Goal: Communication & Community: Answer question/provide support

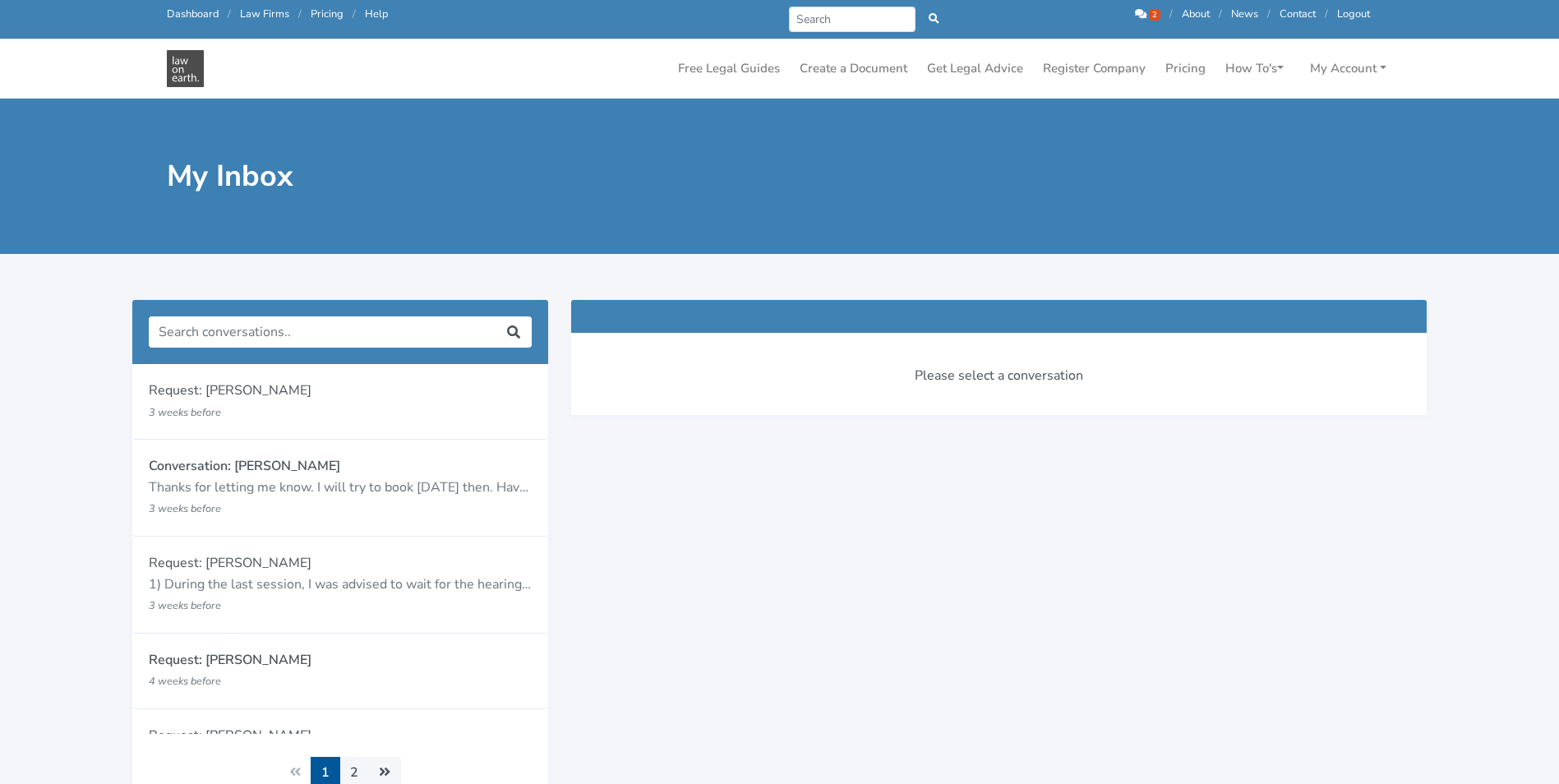
click at [1131, 16] on div "Prev Next 2 / About / News / Contact / Logout" at bounding box center [1075, 19] width 614 height 25
click at [1138, 13] on icon at bounding box center [1141, 14] width 12 height 11
click at [1142, 9] on icon at bounding box center [1141, 14] width 12 height 11
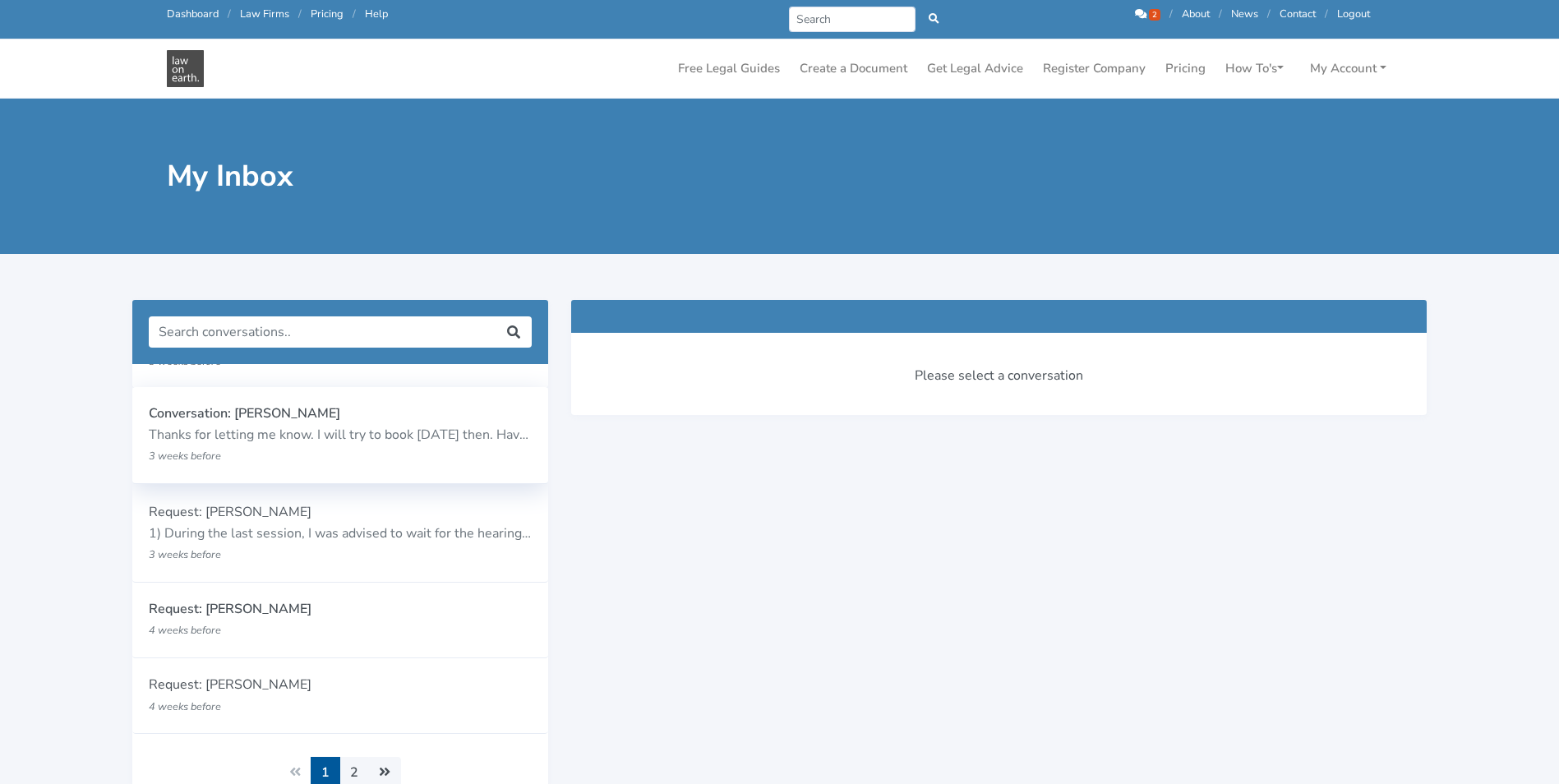
click at [334, 423] on p "Conversation: [PERSON_NAME]" at bounding box center [340, 414] width 384 height 22
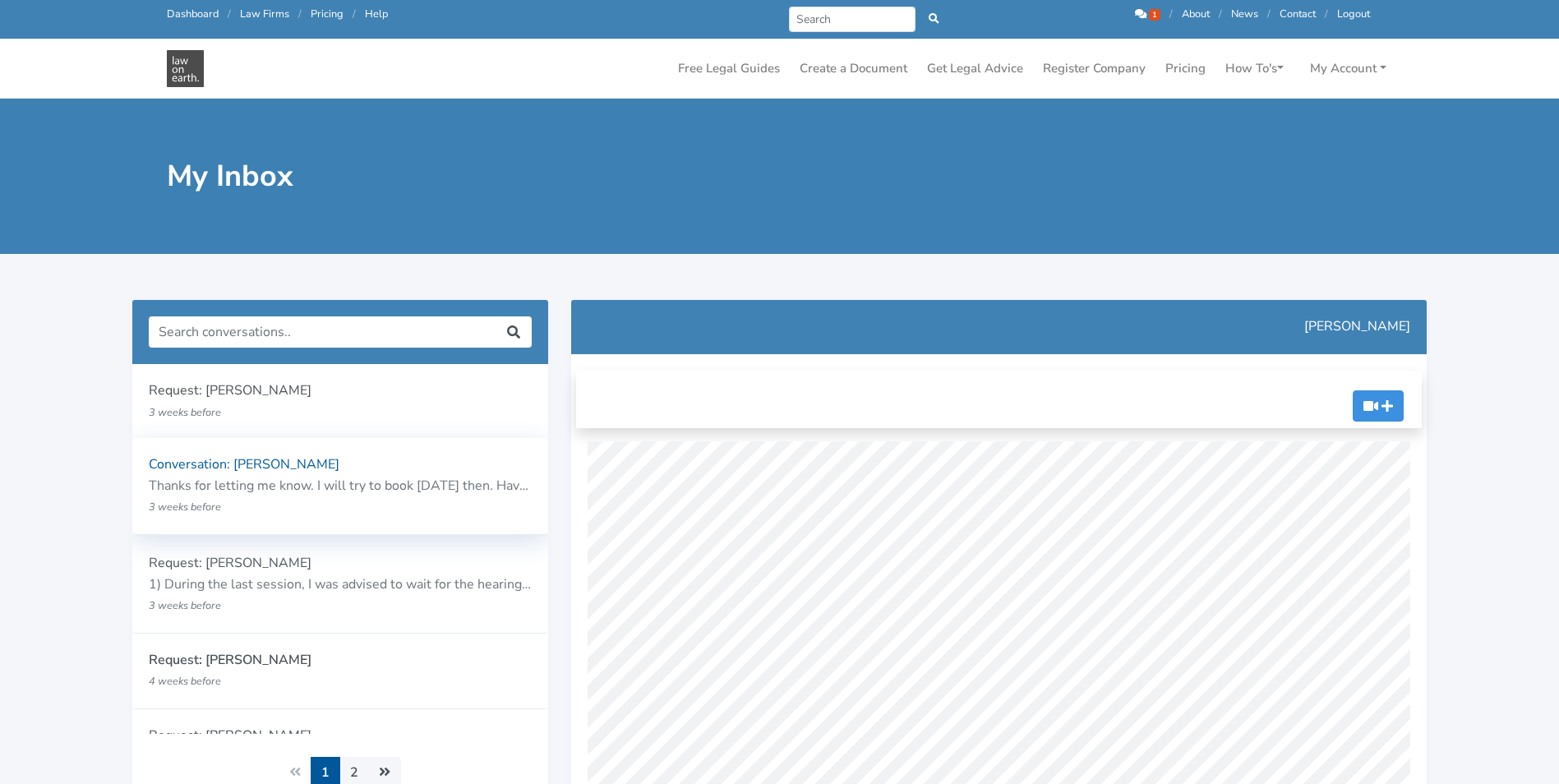
click at [327, 477] on p "Thanks for letting me know. I will try to book [DATE] then. Have a lovely day" at bounding box center [340, 486] width 384 height 22
click at [361, 582] on p "1) During the last session, I was advised to wait for the hearings ([PERSON_NAM…" at bounding box center [340, 584] width 384 height 22
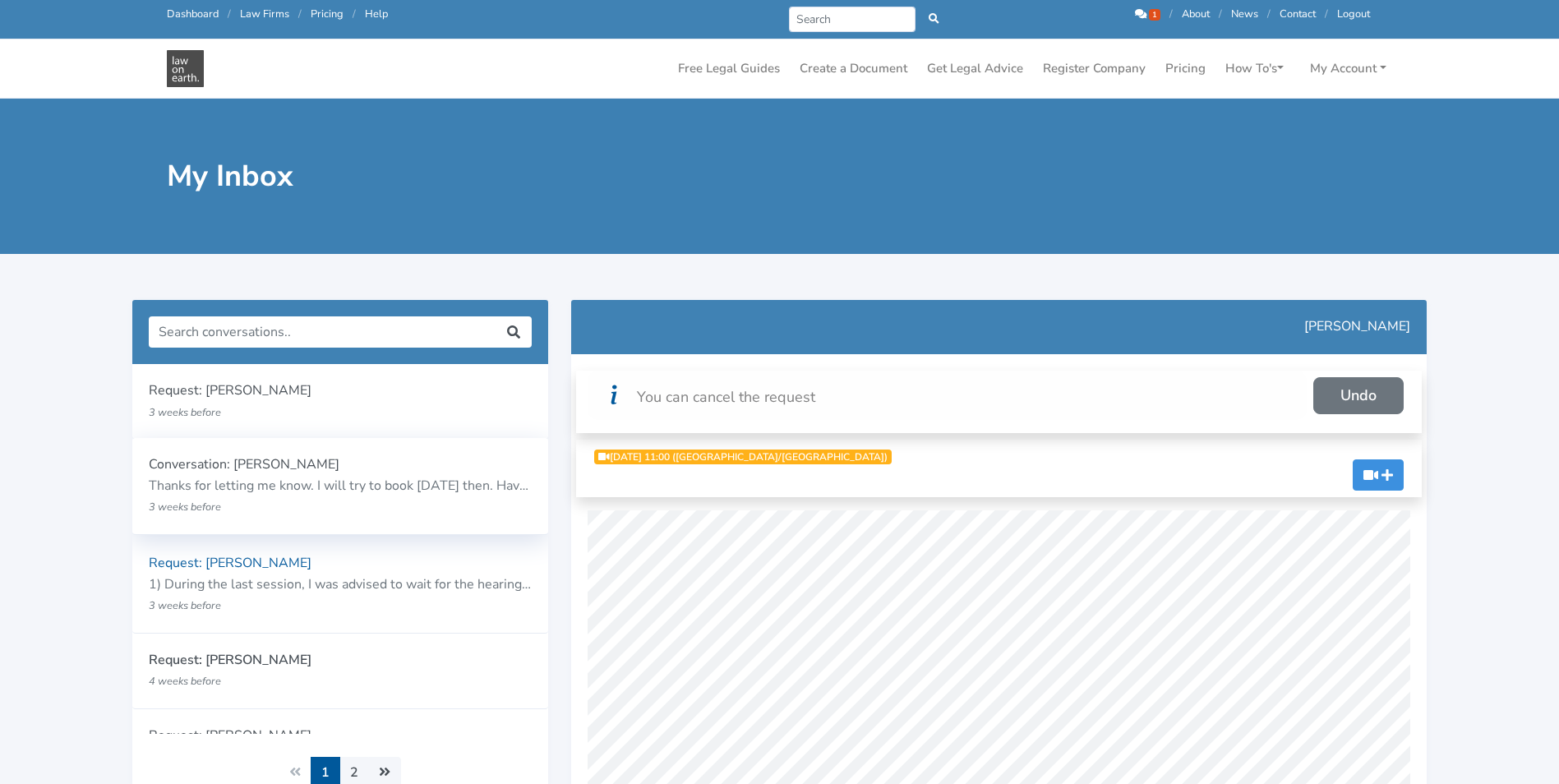
scroll to position [51, 0]
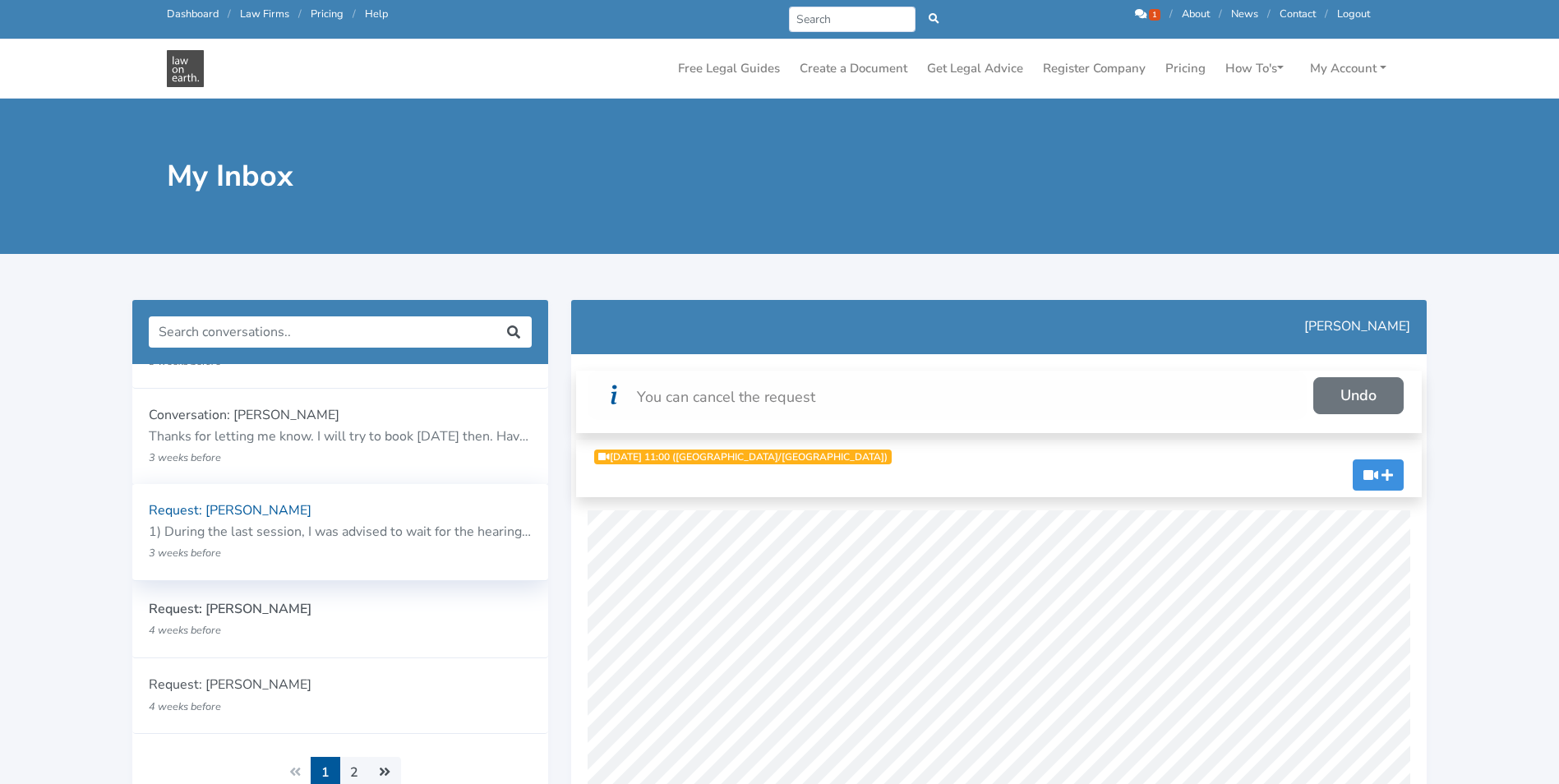
click at [356, 529] on p "1) During the last session, I was advised to wait for the hearings ([PERSON_NAM…" at bounding box center [340, 532] width 384 height 22
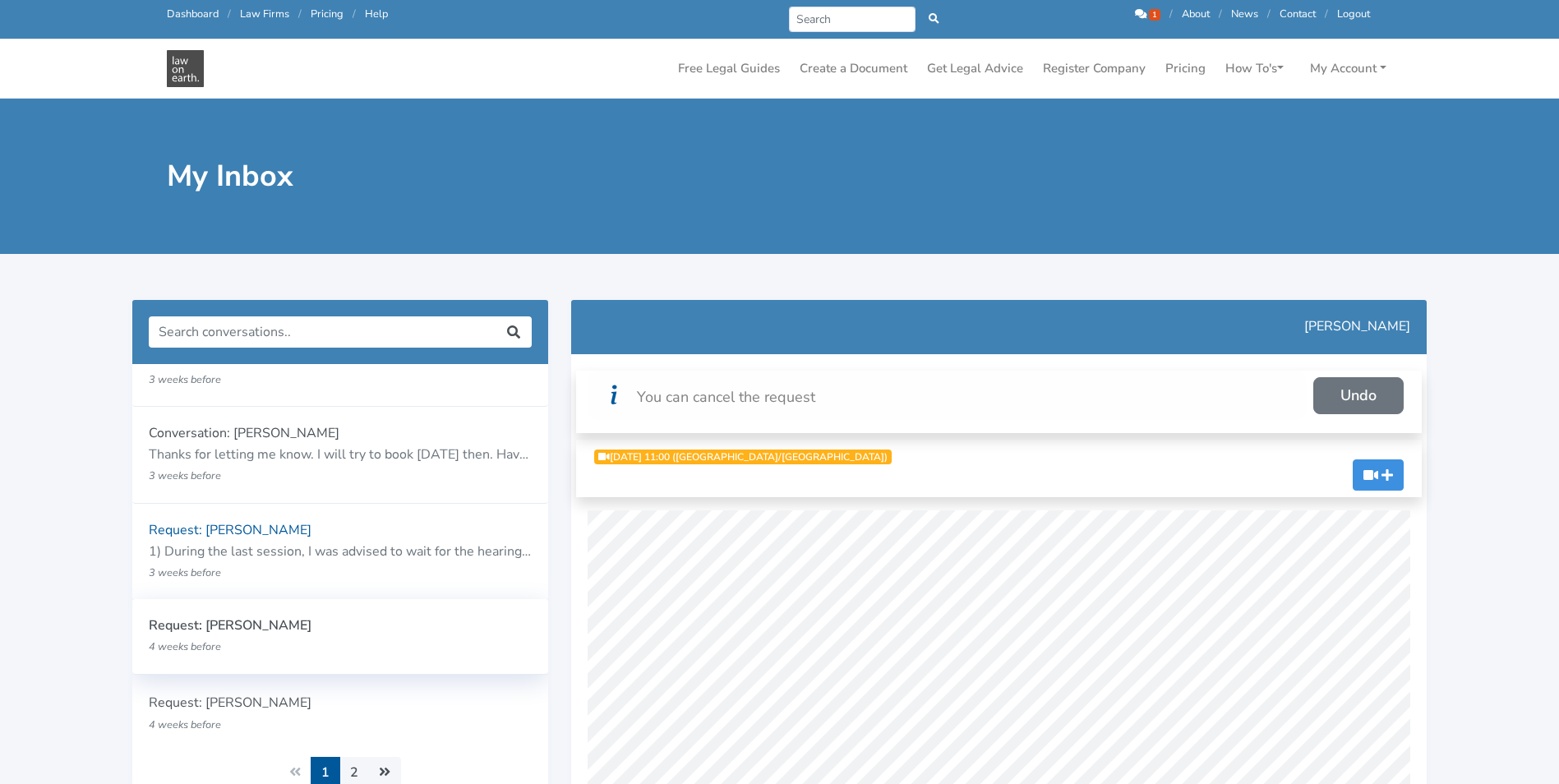
scroll to position [51, 0]
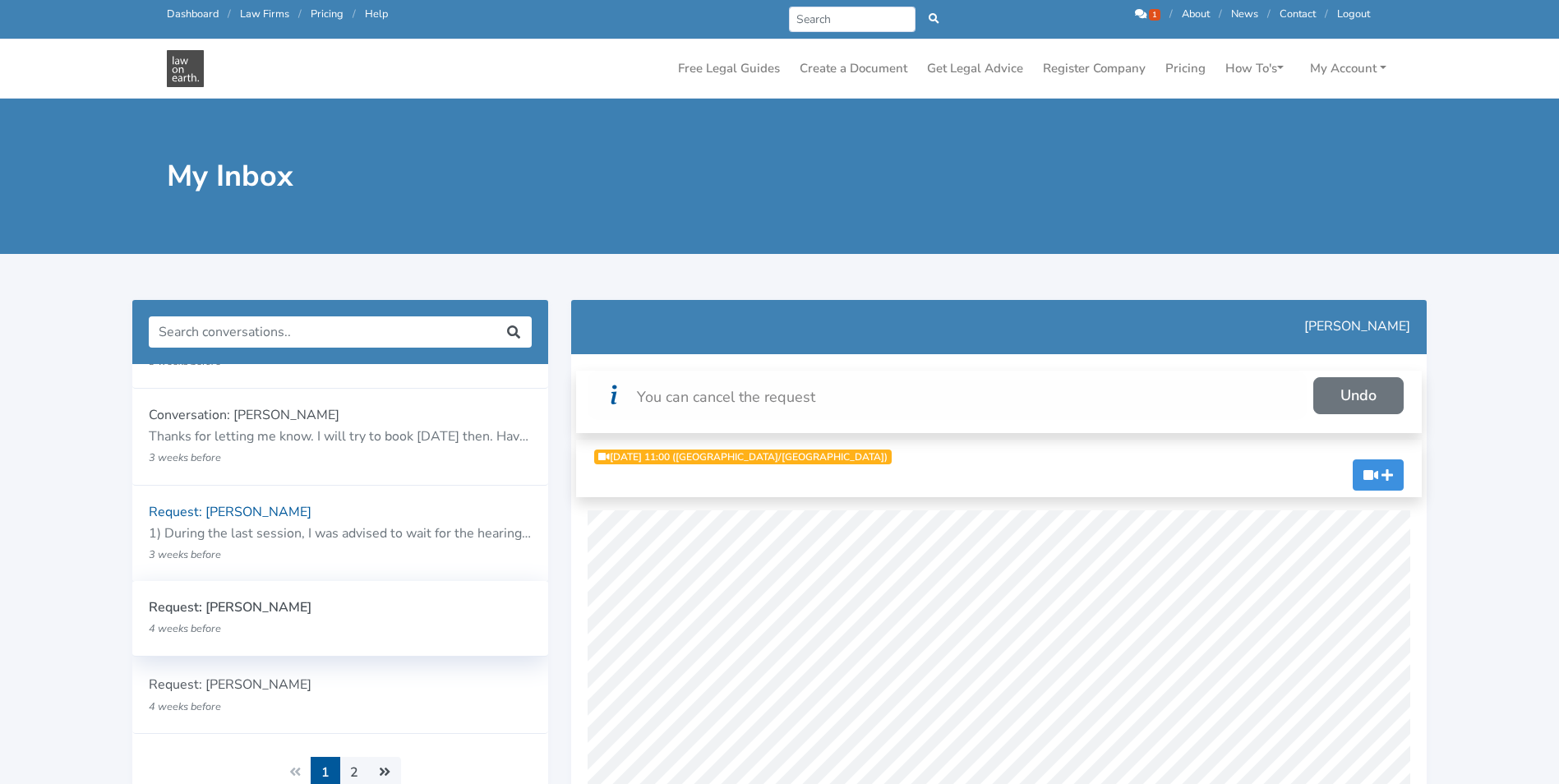
click at [336, 612] on p "Request: [PERSON_NAME]" at bounding box center [340, 608] width 384 height 22
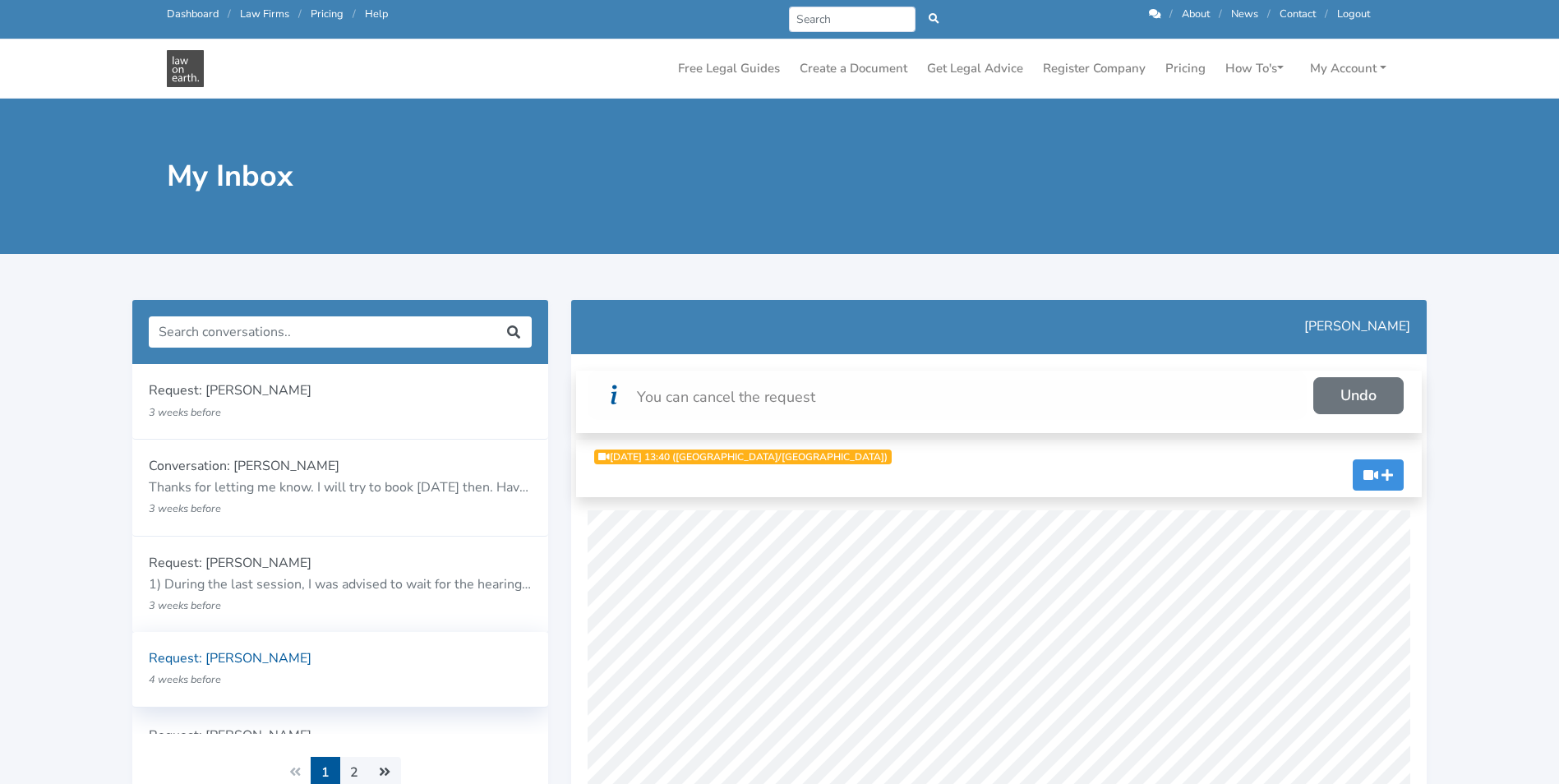
click at [326, 680] on p "4 weeks before" at bounding box center [306, 680] width 316 height 22
